Goal: Transaction & Acquisition: Purchase product/service

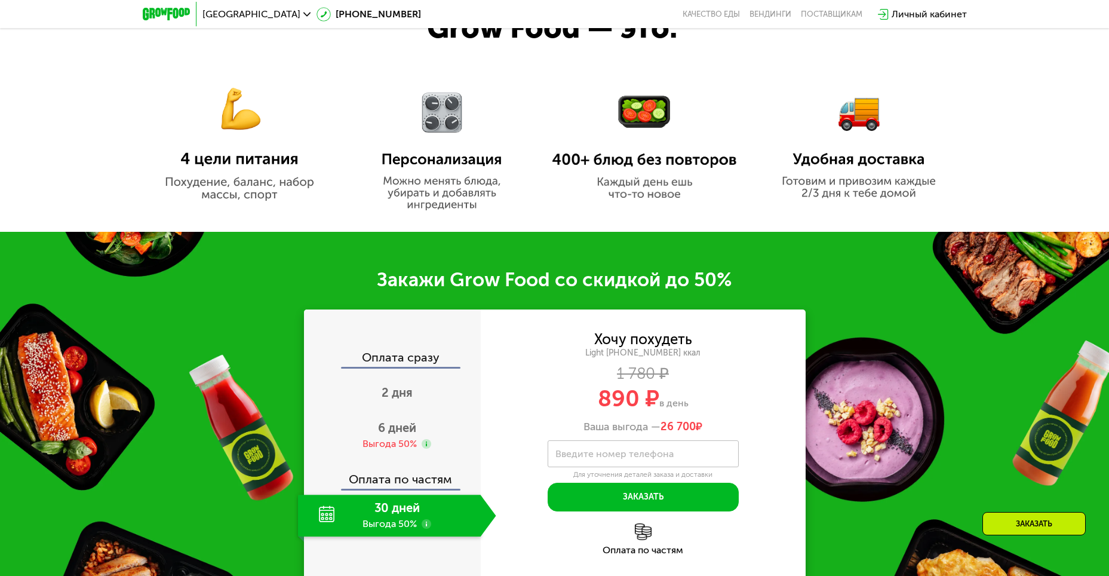
scroll to position [896, 0]
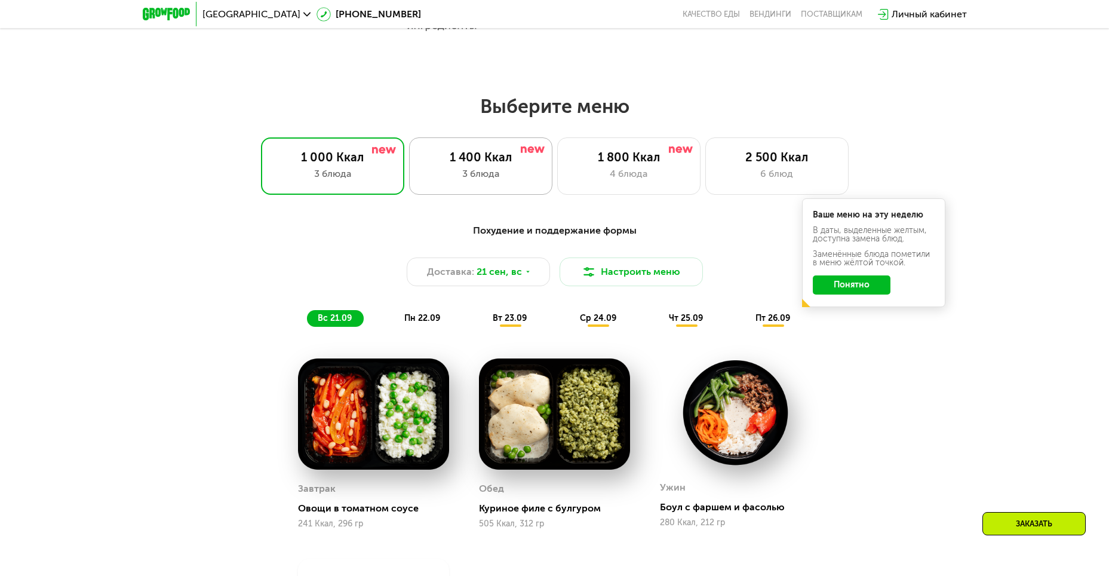
click at [533, 163] on div "1 400 Ккал" at bounding box center [481, 157] width 118 height 14
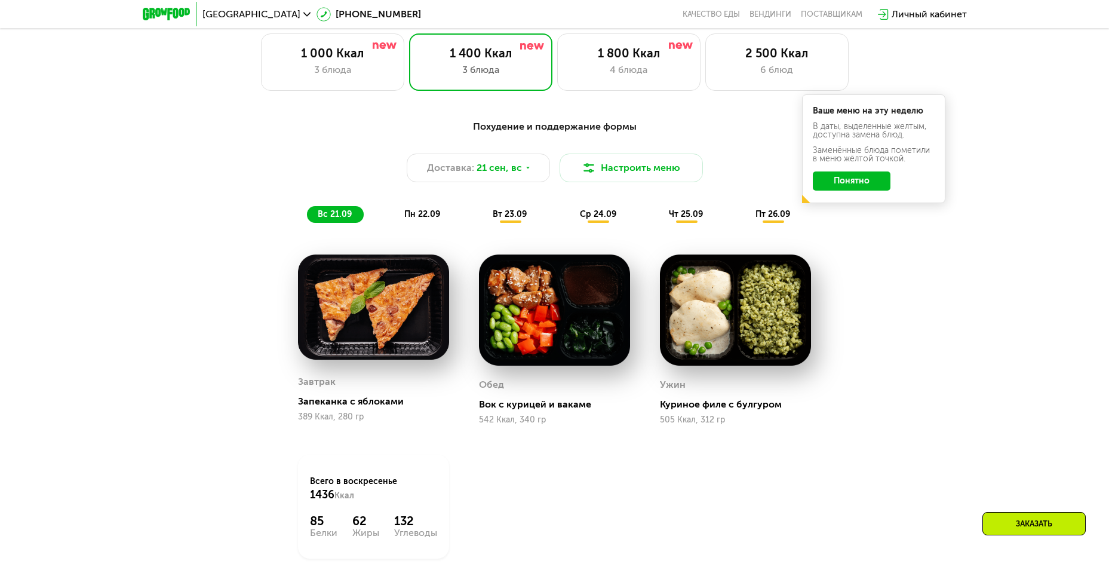
scroll to position [955, 0]
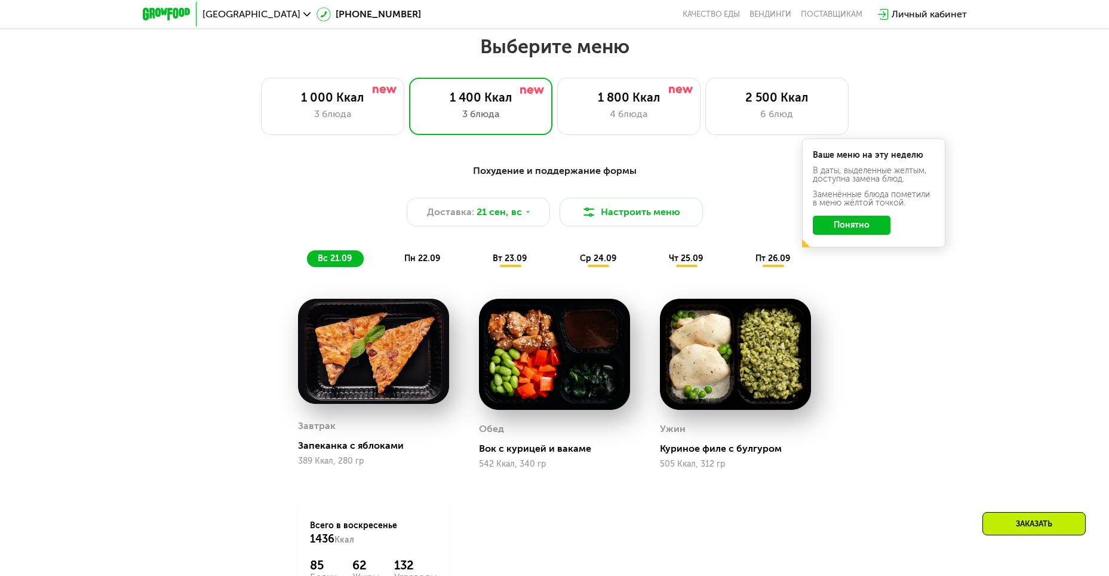
click at [414, 260] on span "пн 22.09" at bounding box center [422, 258] width 36 height 10
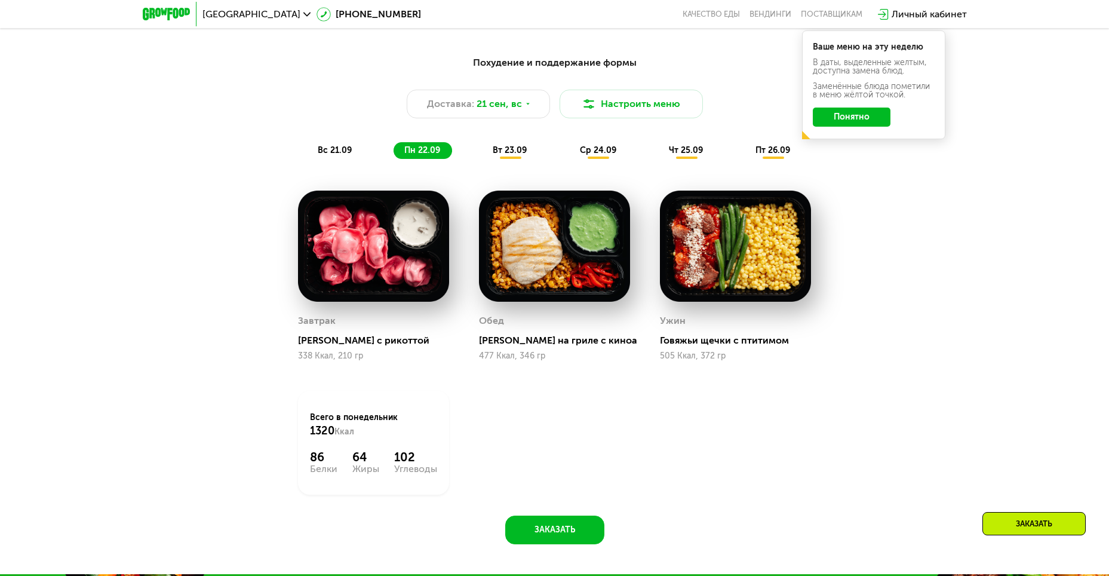
scroll to position [1075, 0]
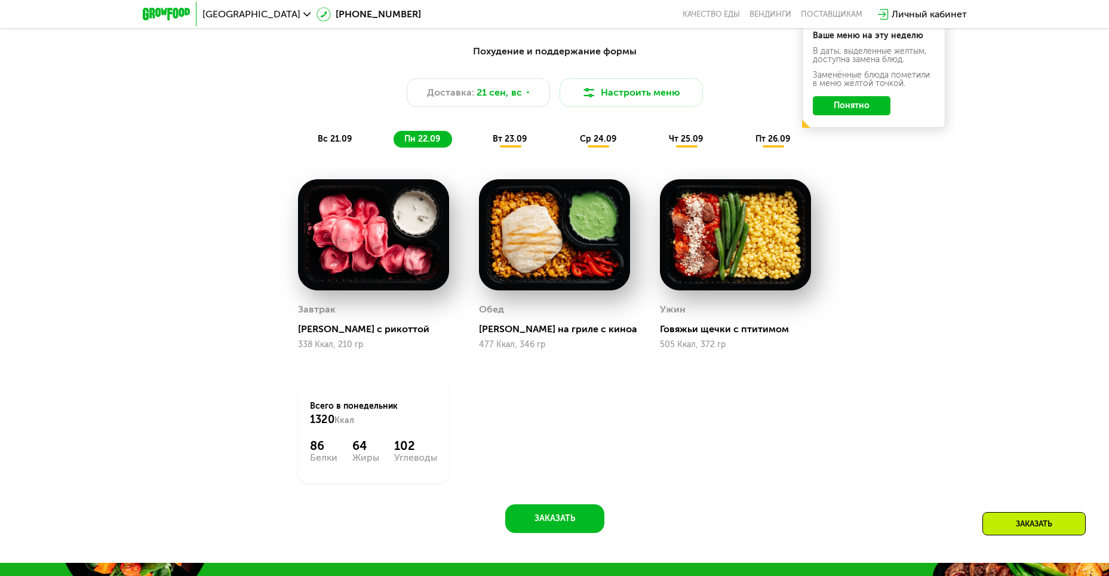
click at [513, 142] on span "вт 23.09" at bounding box center [510, 139] width 34 height 10
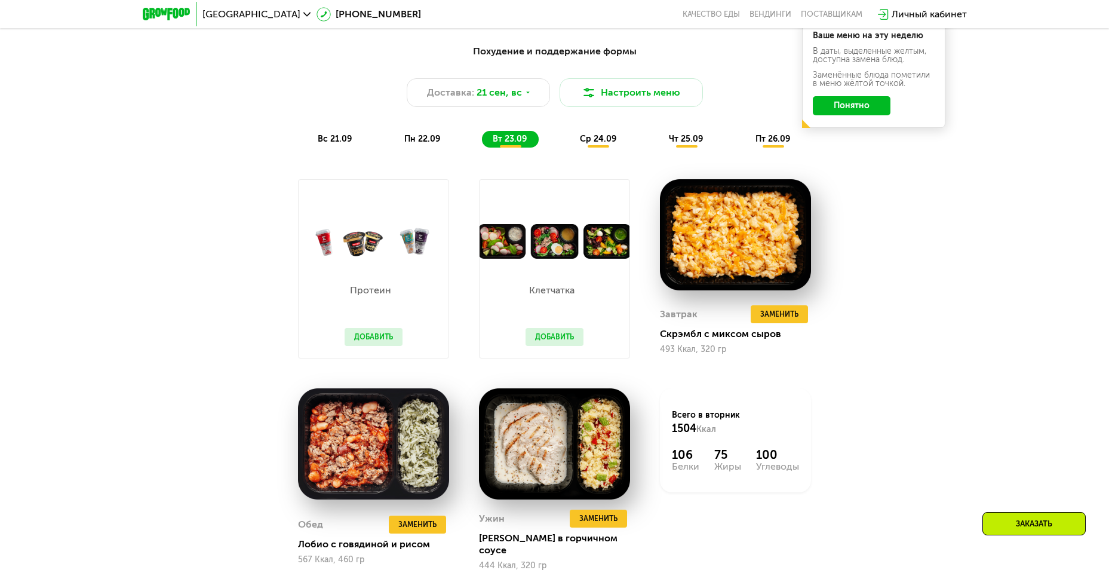
click at [558, 342] on button "Добавить" at bounding box center [554, 337] width 58 height 18
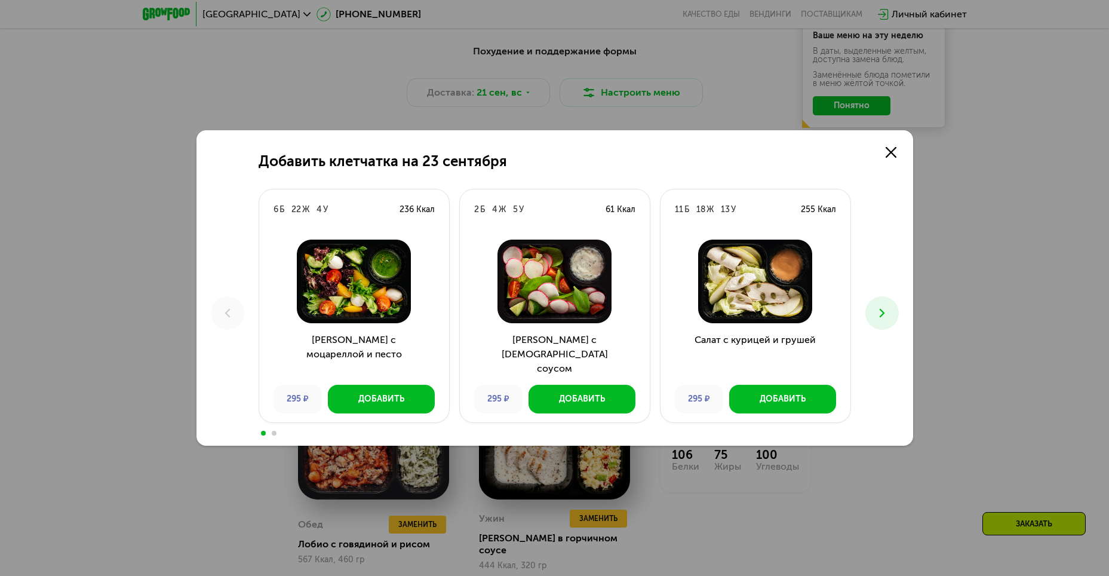
click at [879, 315] on icon at bounding box center [882, 313] width 14 height 14
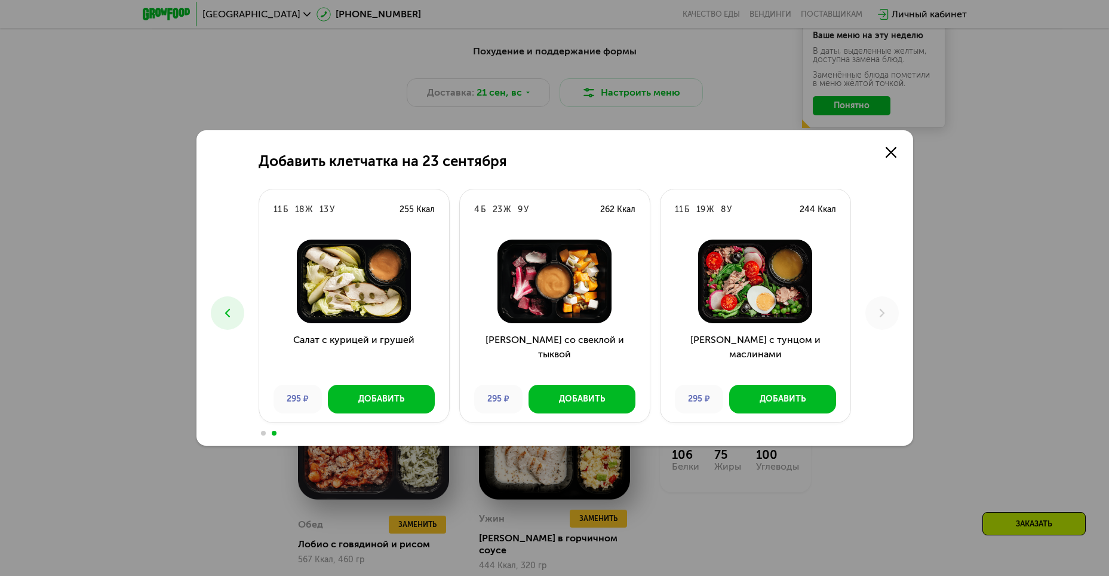
click at [235, 306] on button at bounding box center [227, 312] width 33 height 33
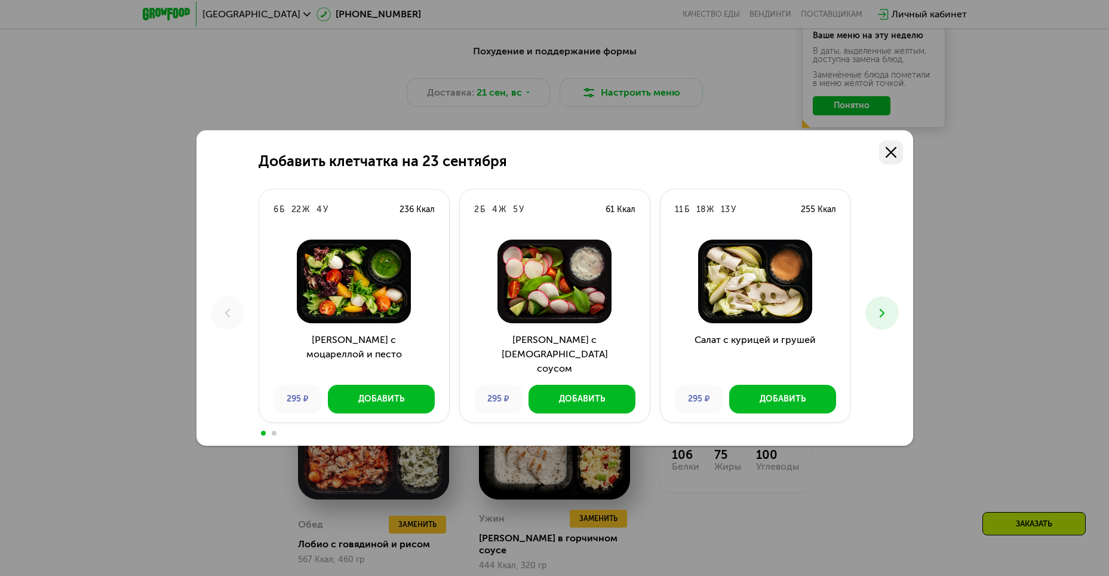
click at [890, 153] on use at bounding box center [890, 152] width 11 height 11
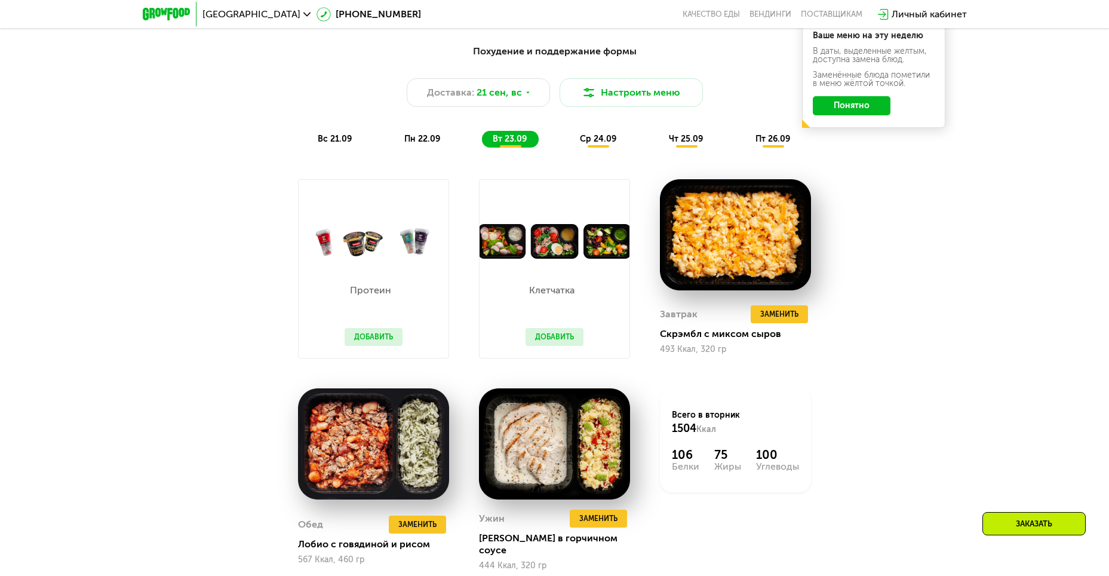
click at [375, 334] on button "Добавить" at bounding box center [373, 337] width 58 height 18
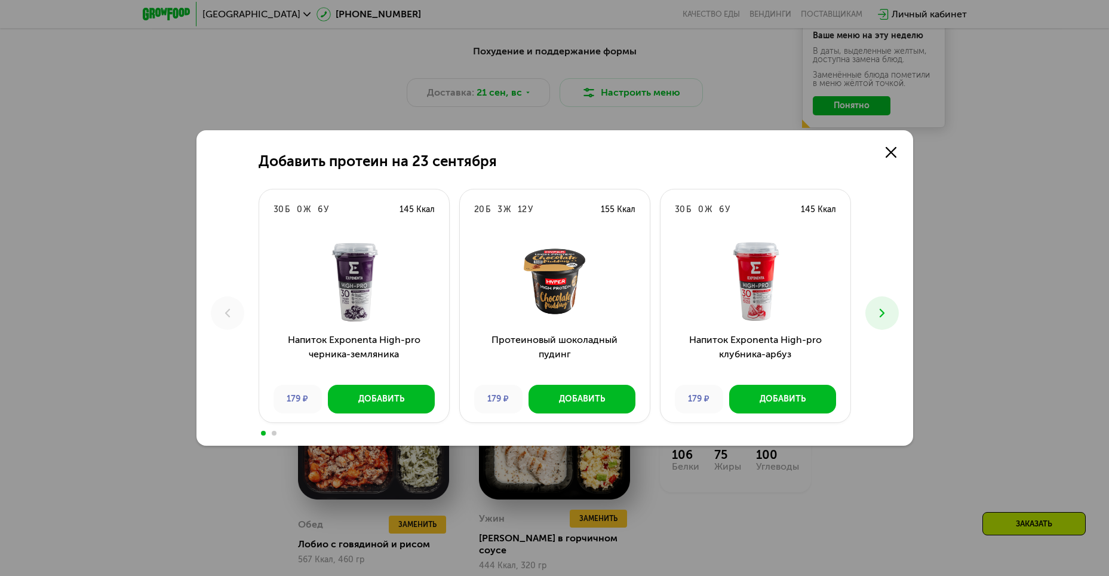
click at [887, 307] on icon at bounding box center [882, 313] width 14 height 14
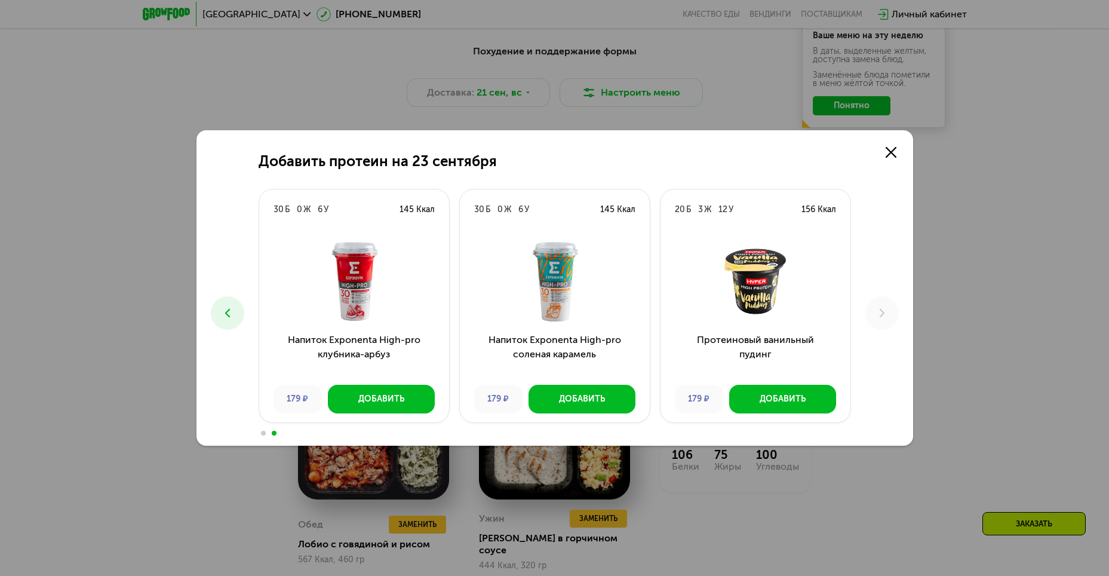
click at [903, 156] on div "Добавить протеин на 23 сентября 30 Б 0 Ж 6 У 145 Ккал Напиток Exponenta High-pr…" at bounding box center [554, 287] width 716 height 315
click at [894, 146] on link at bounding box center [891, 152] width 24 height 24
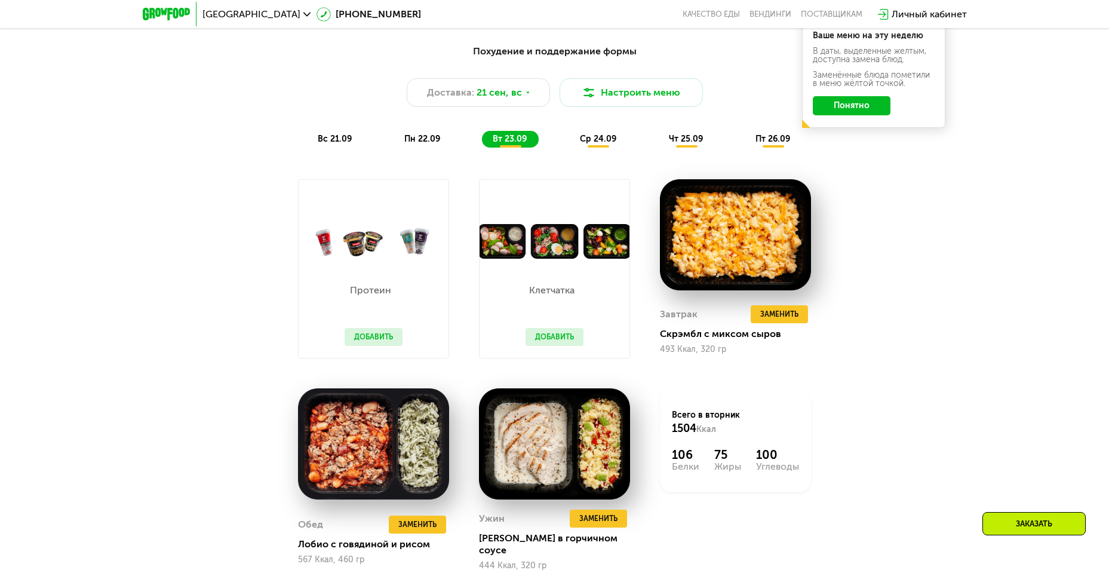
click at [781, 142] on span "пт 26.09" at bounding box center [772, 139] width 35 height 10
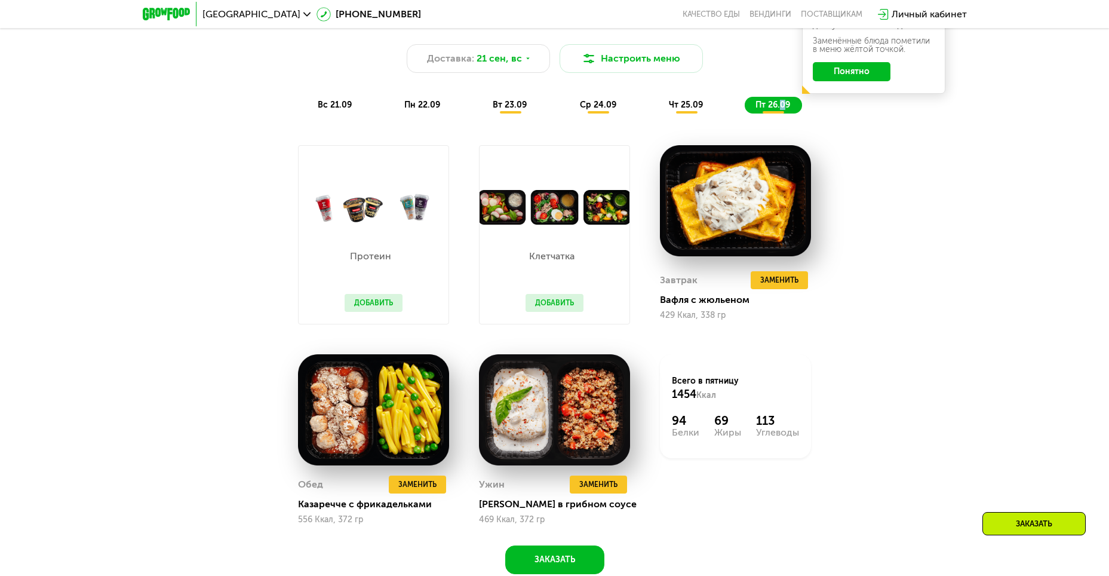
scroll to position [1134, 0]
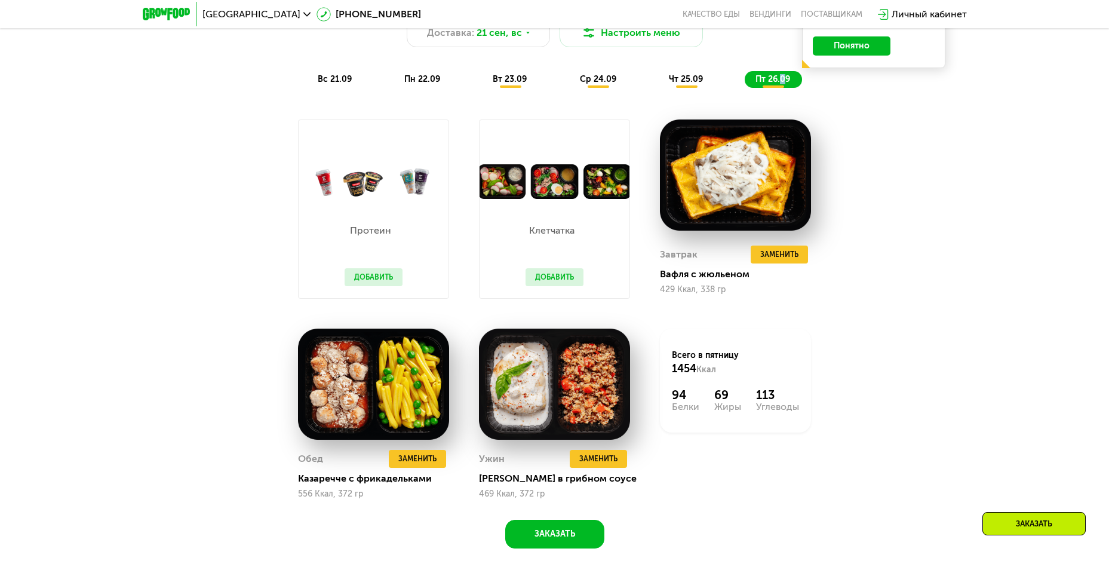
click at [376, 275] on button "Добавить" at bounding box center [373, 277] width 58 height 18
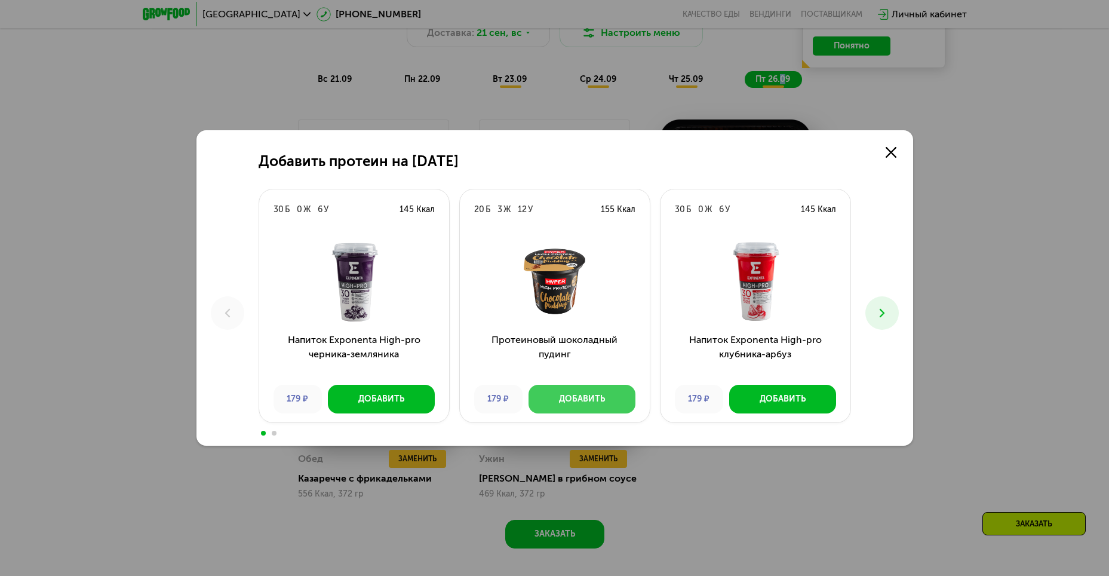
click at [601, 396] on div "Добавить" at bounding box center [582, 399] width 46 height 12
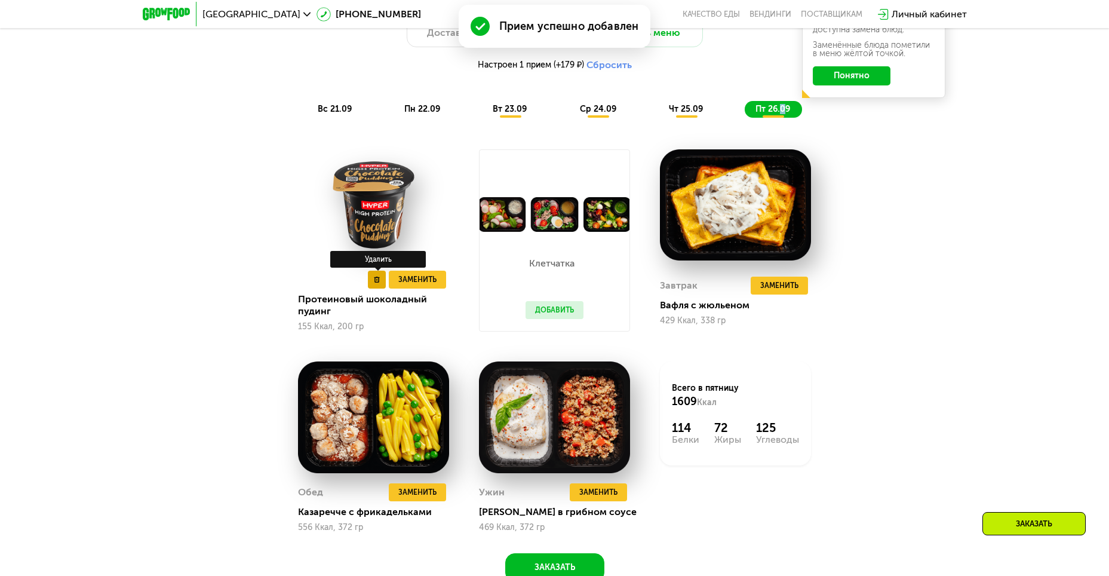
click at [369, 284] on button at bounding box center [377, 279] width 18 height 18
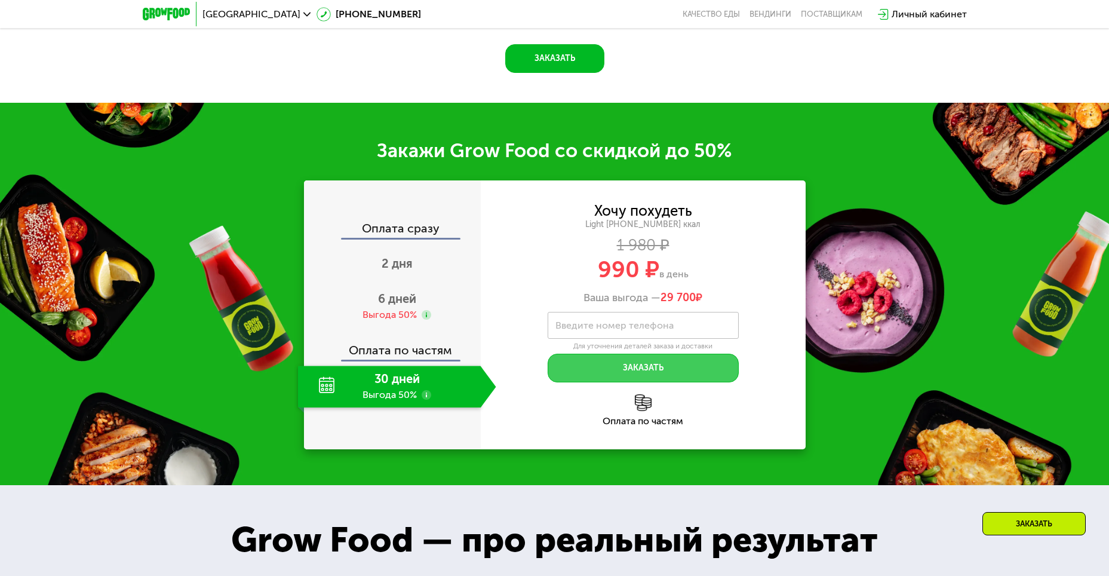
scroll to position [1612, 0]
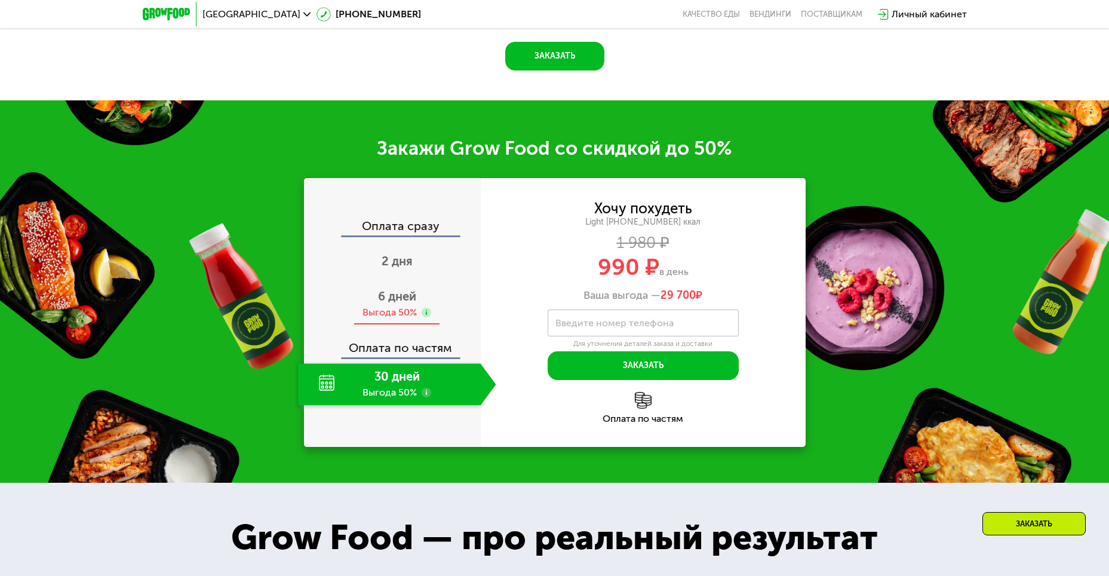
click at [415, 310] on div "Выгода 50%" at bounding box center [389, 312] width 54 height 13
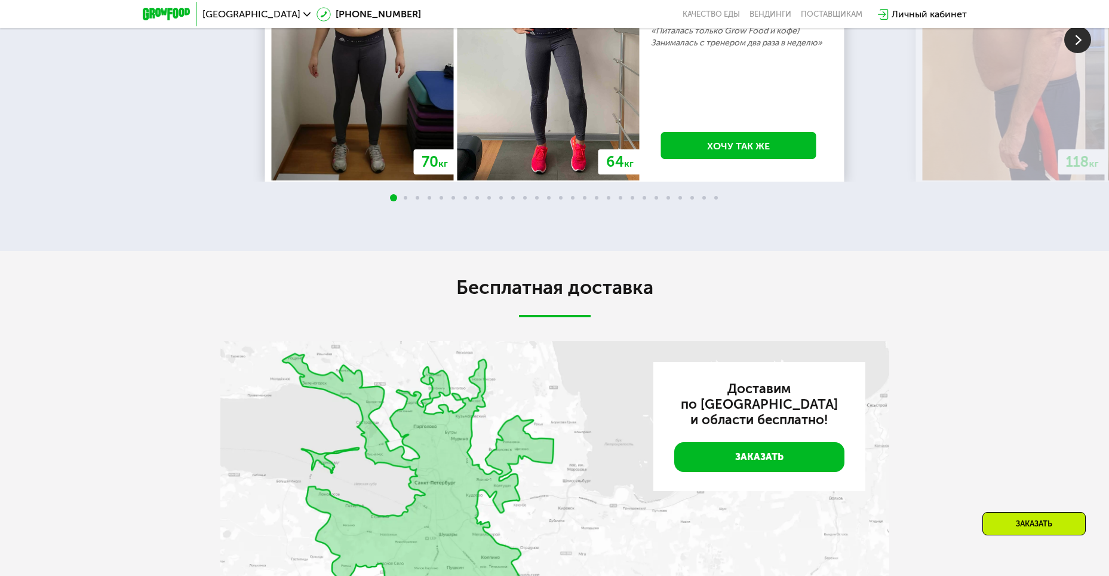
scroll to position [2866, 0]
